Goal: Information Seeking & Learning: Check status

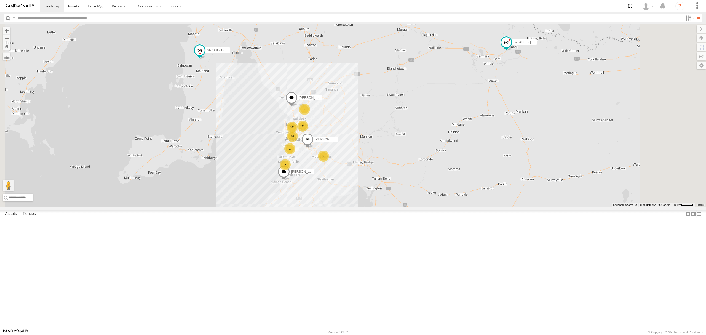
click at [0, 0] on div "All Assets" at bounding box center [0, 0] width 0 height 0
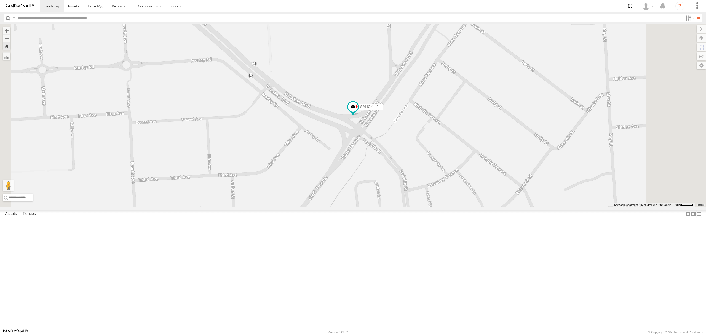
click at [0, 0] on div "SB26LM - (3P HINO) R7" at bounding box center [0, 0] width 0 height 0
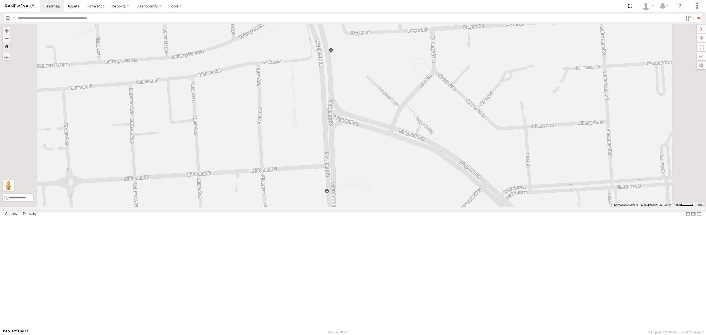
click at [0, 0] on div "Video" at bounding box center [0, 0] width 0 height 0
click at [0, 0] on div "All Assets" at bounding box center [0, 0] width 0 height 0
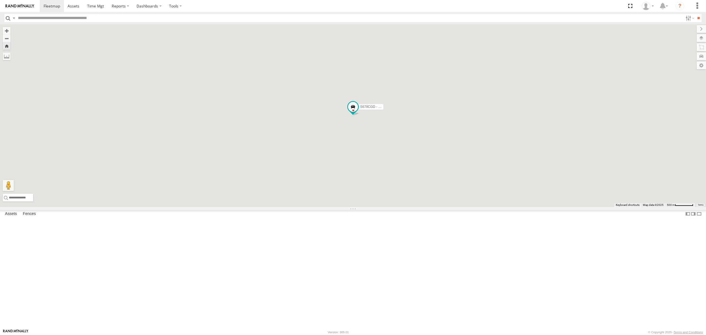
click at [0, 0] on div "S264CKI - Fridge It Crafter All Assets" at bounding box center [0, 0] width 0 height 0
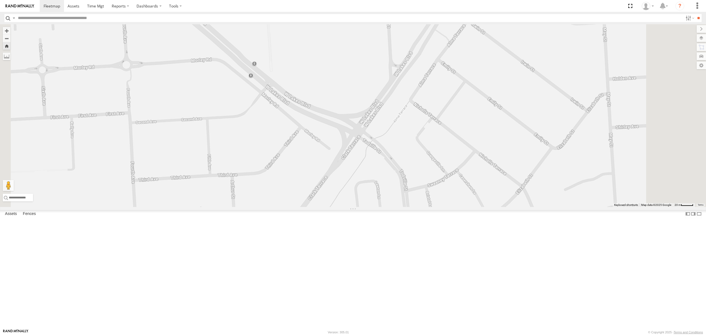
click at [0, 0] on div "S678CGD - Fridge It Sprinter" at bounding box center [0, 0] width 0 height 0
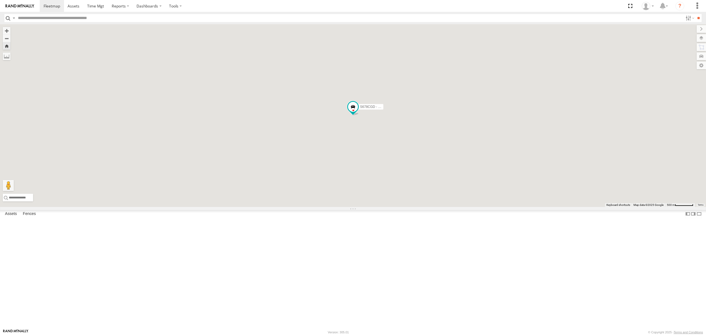
click at [0, 0] on div "5" at bounding box center [0, 0] width 0 height 0
click at [0, 0] on div "SB26LM - (3P HINO) R7 All Assets" at bounding box center [0, 0] width 0 height 0
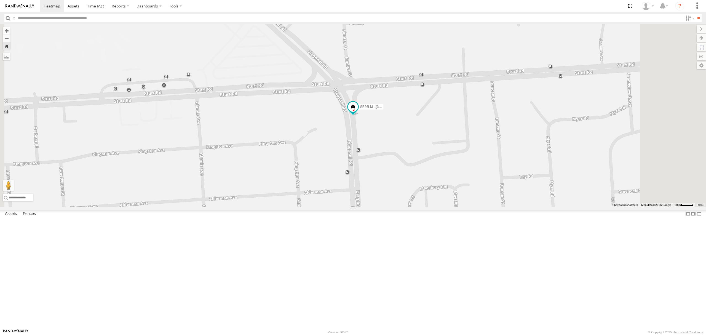
click at [0, 0] on div "All Assets" at bounding box center [0, 0] width 0 height 0
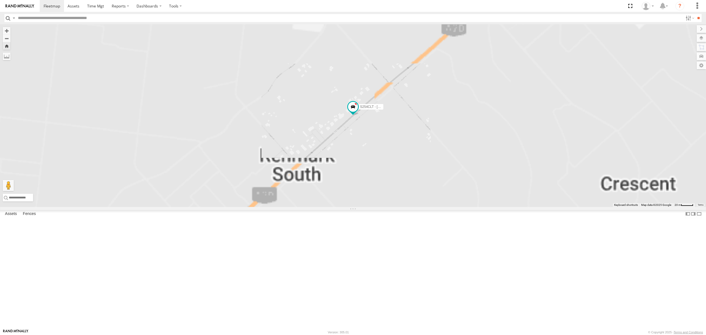
click at [0, 0] on div "SB25LM - (6P HINO) R6 All Assets" at bounding box center [0, 0] width 0 height 0
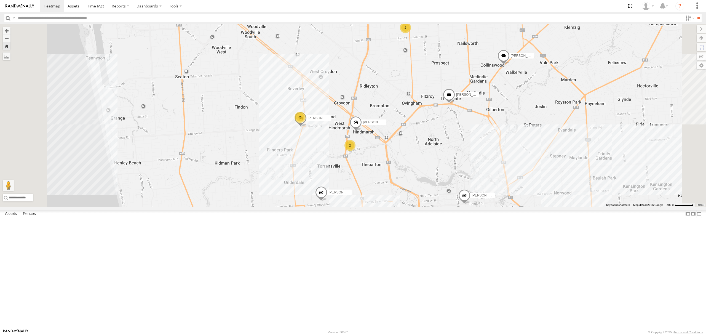
click at [0, 0] on div "13.7" at bounding box center [0, 0] width 0 height 0
click at [0, 0] on div "SB25LM - (6P HINO) R6 All Assets" at bounding box center [0, 0] width 0 height 0
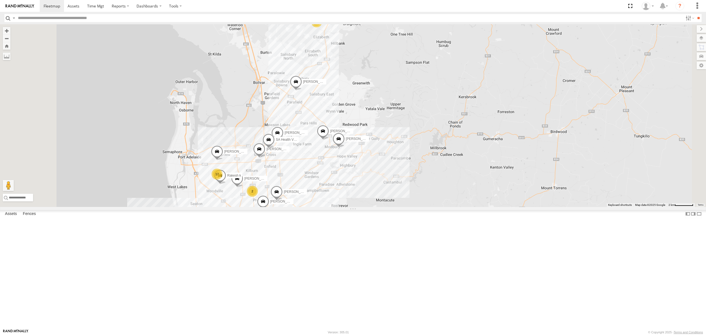
drag, startPoint x: 382, startPoint y: 76, endPoint x: 385, endPoint y: 102, distance: 26.3
click at [385, 101] on div "S254CLT - [PERSON_NAME] SB26LM - (3P HINO) R7 S678CGD - Fridge It Sprinter [PER…" at bounding box center [353, 115] width 706 height 183
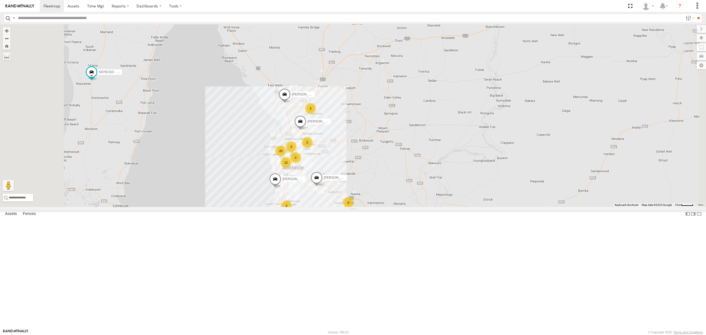
click at [0, 0] on div "S348CAH - [PERSON_NAME]" at bounding box center [0, 0] width 0 height 0
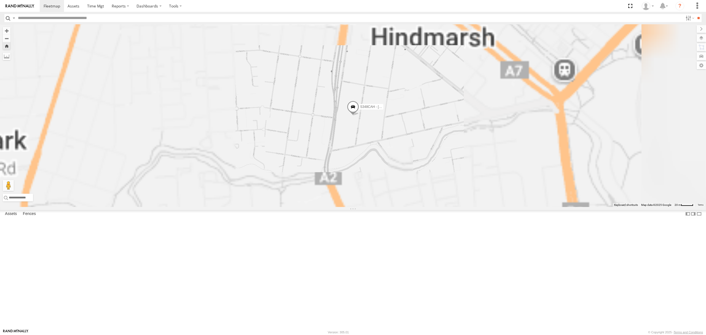
click at [0, 0] on div "[PERSON_NAME]" at bounding box center [0, 0] width 0 height 0
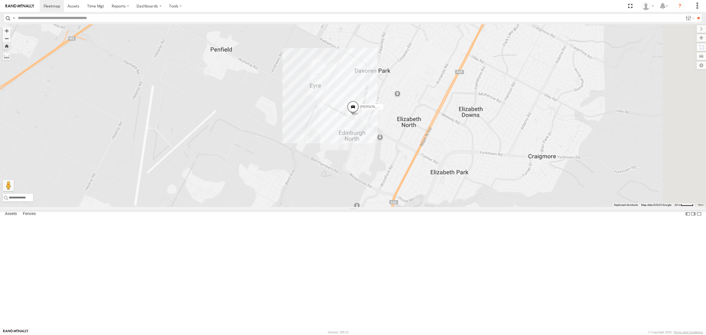
click at [0, 0] on div "18.4" at bounding box center [0, 0] width 0 height 0
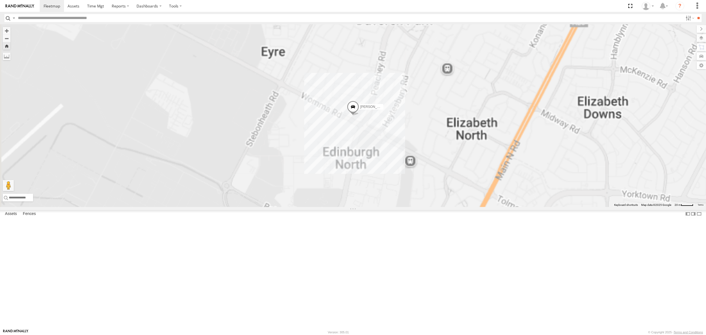
click at [0, 0] on div "S264CKI - Fridge It Crafter" at bounding box center [0, 0] width 0 height 0
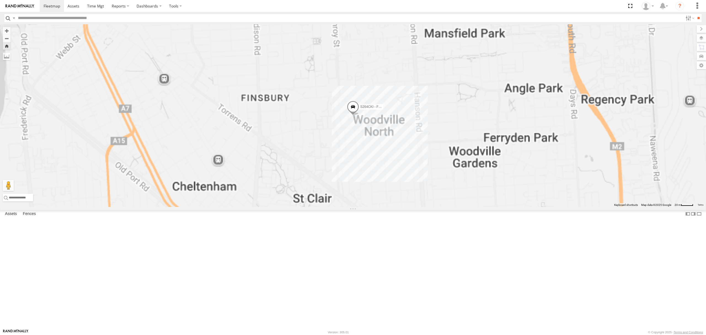
click at [0, 0] on div "18.4" at bounding box center [0, 0] width 0 height 0
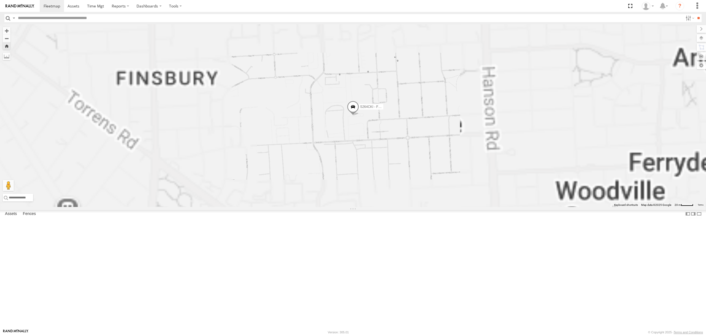
click at [0, 0] on div "S168CSD - Fridge It Spaceship" at bounding box center [0, 0] width 0 height 0
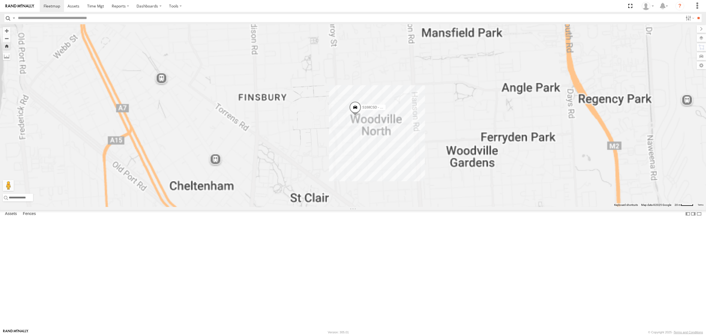
click at [0, 0] on div "All Assets" at bounding box center [0, 0] width 0 height 0
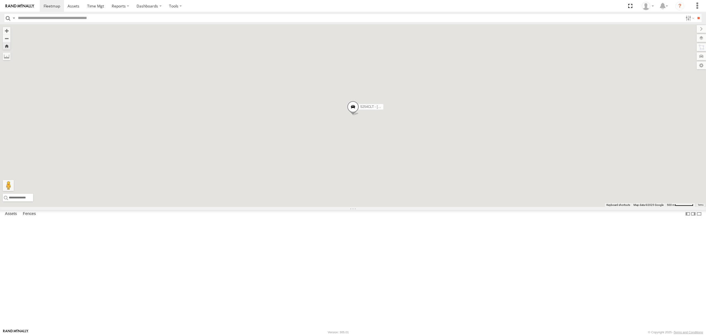
click at [0, 0] on div "SY71FR - (16P TRAILER) PM1" at bounding box center [0, 0] width 0 height 0
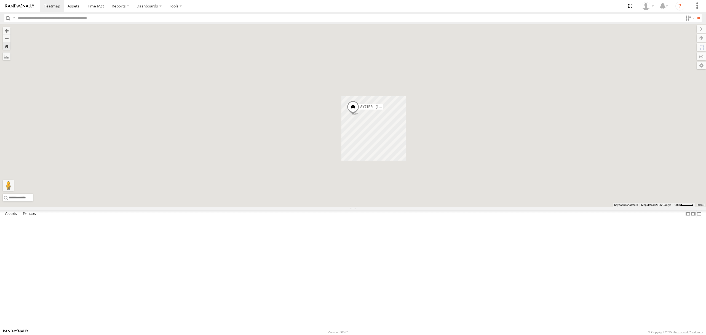
click at [0, 0] on div "SB25LM - (6P HINO) R6" at bounding box center [0, 0] width 0 height 0
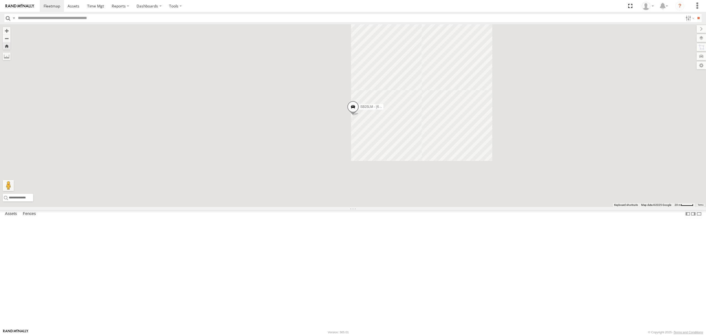
click at [0, 0] on div "All Assets" at bounding box center [0, 0] width 0 height 0
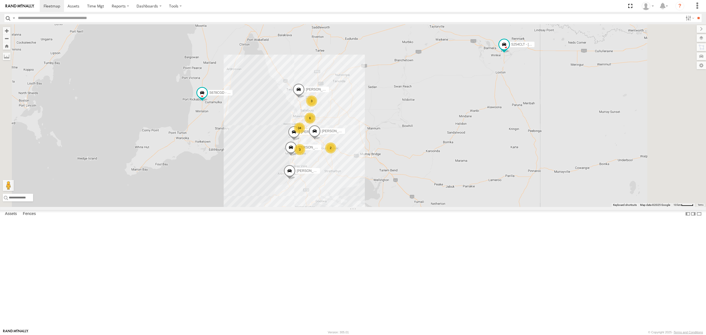
click at [0, 0] on div "All Assets" at bounding box center [0, 0] width 0 height 0
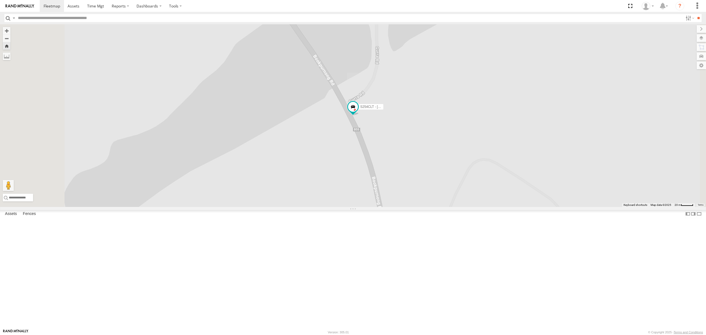
click at [0, 0] on div "S678CGD - Fridge It Sprinter" at bounding box center [0, 0] width 0 height 0
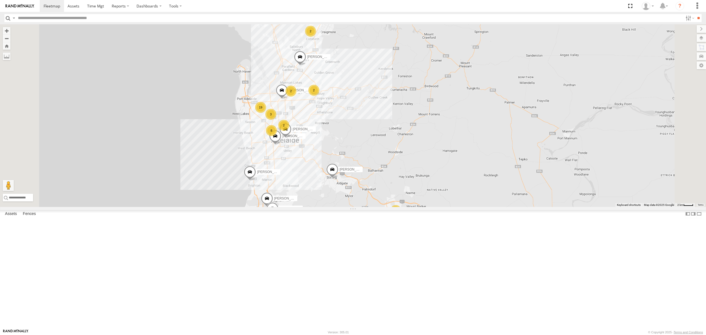
click at [0, 0] on div "All Assets" at bounding box center [0, 0] width 0 height 0
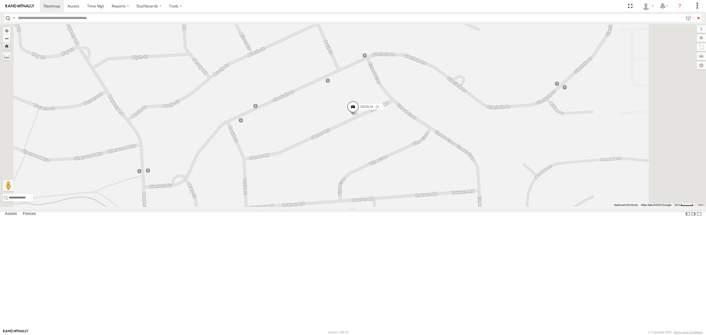
click at [0, 0] on div "SY71FR - (16P TRAILER) PM1" at bounding box center [0, 0] width 0 height 0
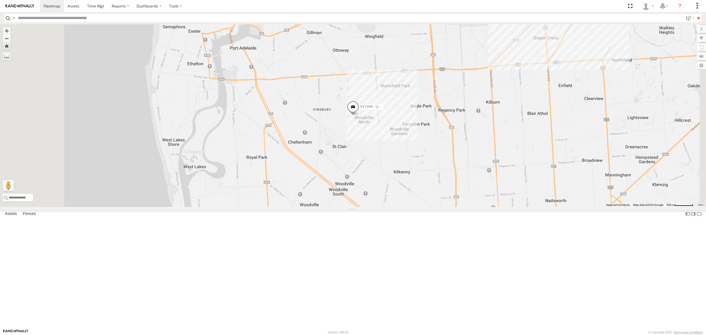
click at [0, 0] on div "5.2" at bounding box center [0, 0] width 0 height 0
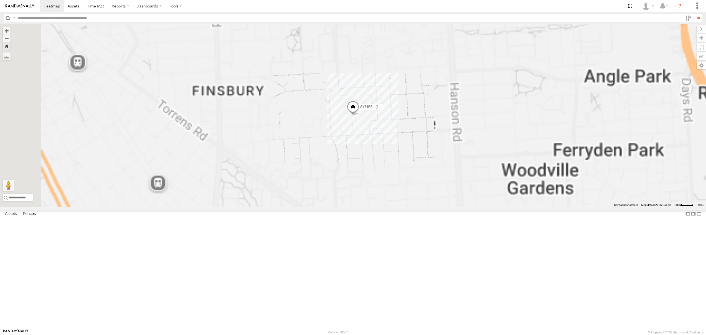
click at [0, 0] on div "S254CLT - [PERSON_NAME]" at bounding box center [0, 0] width 0 height 0
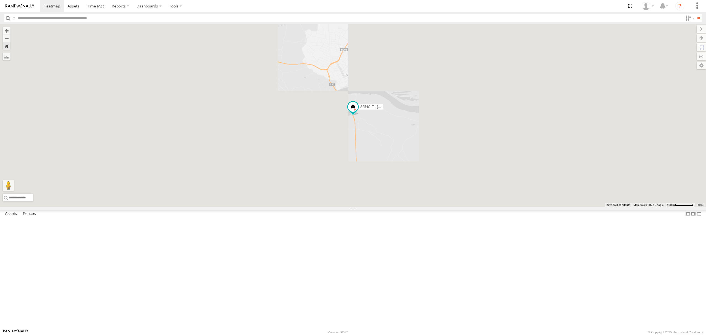
click at [0, 0] on div "14.3" at bounding box center [0, 0] width 0 height 0
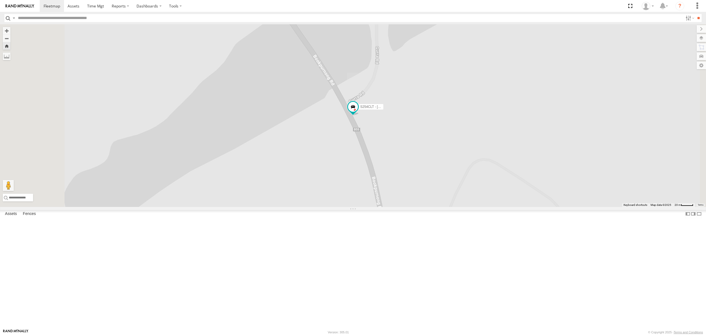
click at [0, 0] on div "SB25LM - (6P HINO) R6 All Assets" at bounding box center [0, 0] width 0 height 0
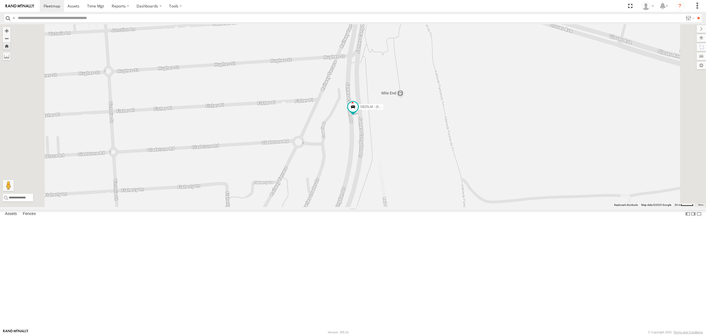
click at [0, 0] on div "S254CLT - [PERSON_NAME]" at bounding box center [0, 0] width 0 height 0
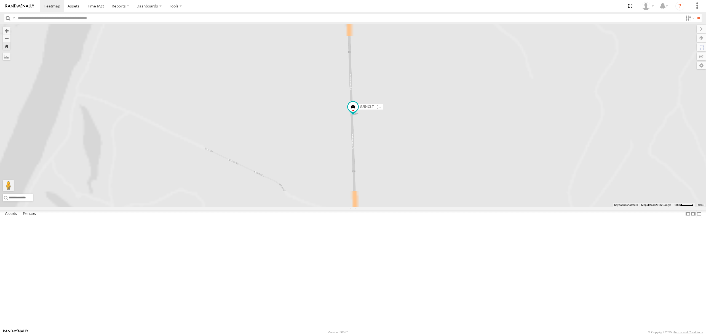
click at [0, 0] on div "S678CGD - Fridge It Sprinter All Assets" at bounding box center [0, 0] width 0 height 0
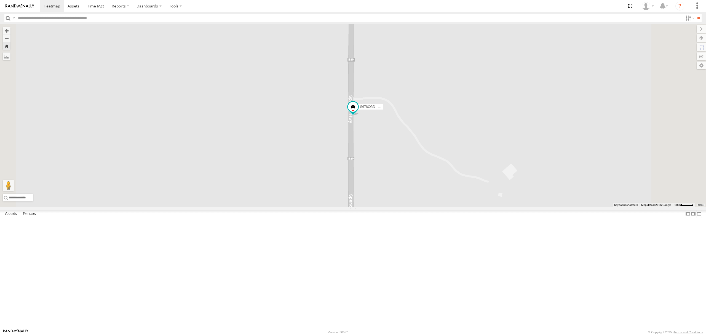
click at [0, 0] on div "S254CLT - [PERSON_NAME]" at bounding box center [0, 0] width 0 height 0
click at [0, 0] on div "SB25LM - (6P HINO) R6" at bounding box center [0, 0] width 0 height 0
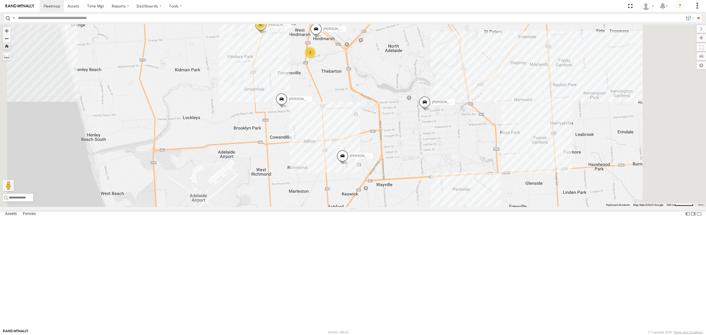
click at [0, 0] on div "All Assets" at bounding box center [0, 0] width 0 height 0
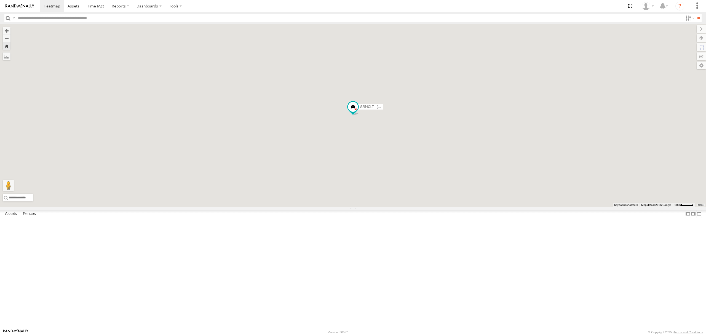
click at [0, 0] on div "All Assets" at bounding box center [0, 0] width 0 height 0
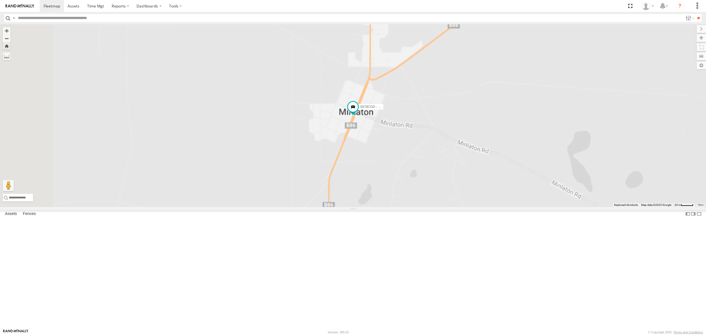
click at [0, 0] on div "SB25LM - (6P HINO) R6 All Assets" at bounding box center [0, 0] width 0 height 0
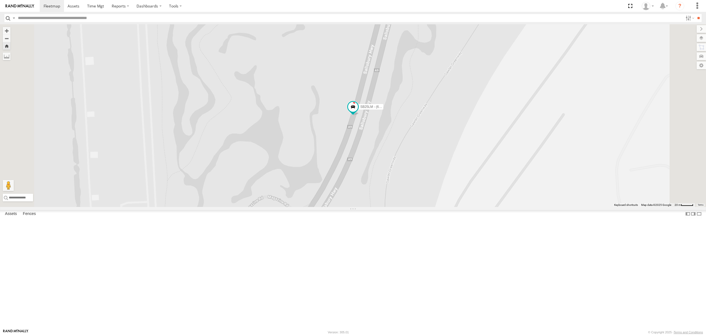
drag, startPoint x: 424, startPoint y: 168, endPoint x: 387, endPoint y: 184, distance: 39.8
click at [358, 112] on span at bounding box center [353, 107] width 10 height 10
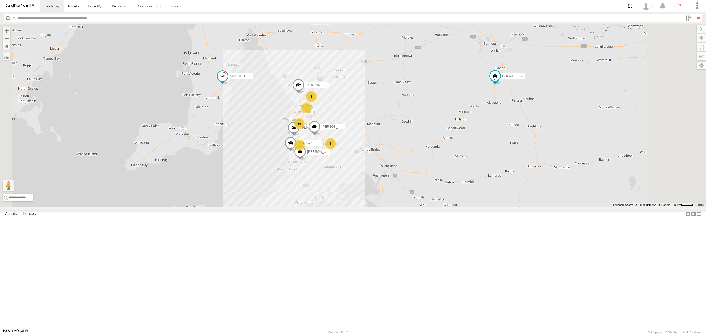
click at [0, 0] on div "S254CLT - [PERSON_NAME]" at bounding box center [0, 0] width 0 height 0
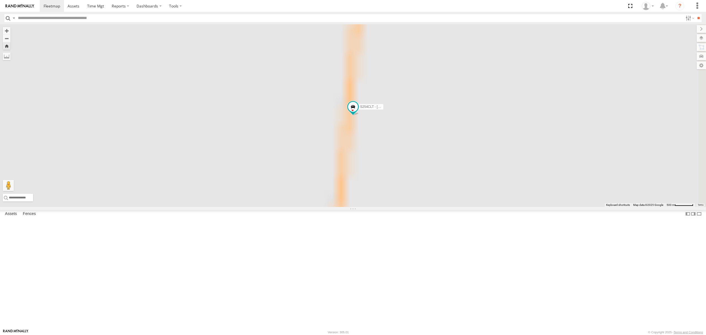
click at [0, 0] on div "All Assets" at bounding box center [0, 0] width 0 height 0
